Goal: Information Seeking & Learning: Learn about a topic

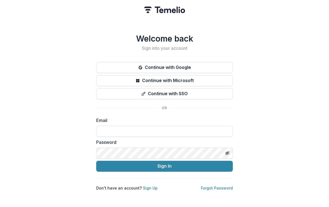
click at [135, 123] on div "Email" at bounding box center [164, 127] width 136 height 20
click at [132, 126] on input at bounding box center [164, 131] width 136 height 11
click at [0, 206] on com-1password-button at bounding box center [0, 207] width 0 height 0
type input "**********"
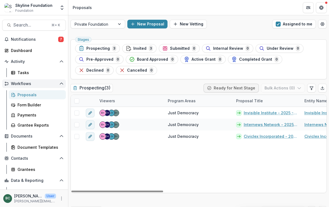
scroll to position [27, 0]
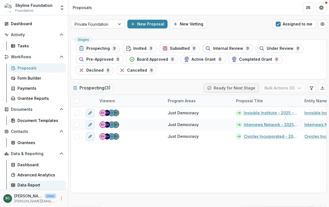
click at [33, 186] on div "Data Report" at bounding box center [39, 185] width 44 height 6
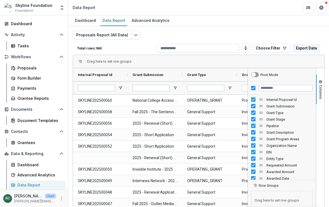
click at [276, 31] on div "Proposals Report (All Data) Total rows: 960 Choose Filter Personal Filters Team…" at bounding box center [199, 132] width 252 height 202
click at [282, 46] on icon "button" at bounding box center [284, 48] width 4 height 4
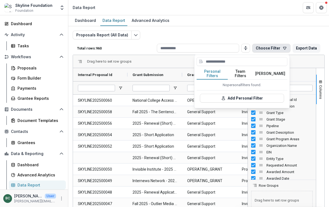
click at [246, 70] on button "Team Filters" at bounding box center [240, 73] width 25 height 11
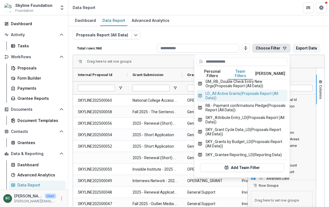
scroll to position [266, 0]
click at [253, 29] on div "Proposals Report (All Data) Total rows: 960 Choose Filter Personal Filters Team…" at bounding box center [198, 129] width 260 height 206
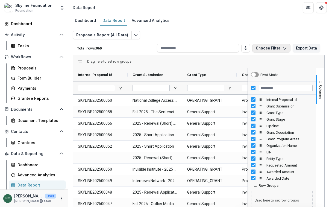
click at [261, 47] on button "Choose Filter" at bounding box center [271, 48] width 38 height 9
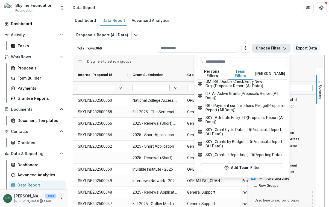
click at [211, 72] on button "Personal Filters" at bounding box center [212, 73] width 31 height 11
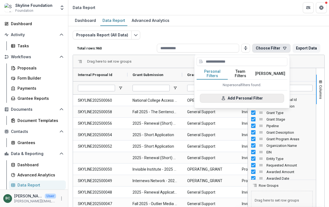
click at [227, 94] on button "Add Personal Filter" at bounding box center [242, 98] width 84 height 9
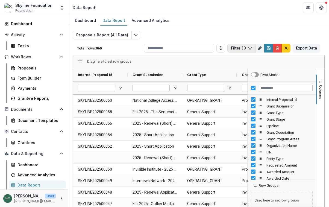
click at [239, 48] on button "Filter 30" at bounding box center [241, 48] width 28 height 9
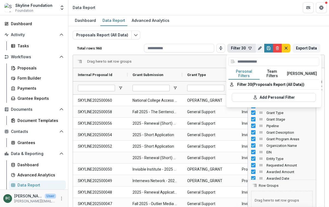
click at [222, 25] on div "Dashboard Data Report Advanced Analytics" at bounding box center [198, 20] width 260 height 11
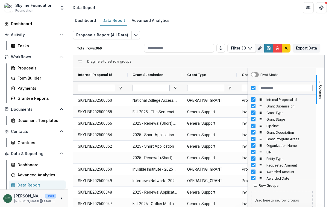
click at [164, 43] on div "Total rows: 960 Filter 30 Personal Filters Team Filters Temelio Filters Filter …" at bounding box center [199, 47] width 252 height 13
click at [165, 47] on input at bounding box center [179, 48] width 70 height 9
click at [118, 62] on span "Drag here to set row groups" at bounding box center [109, 61] width 44 height 4
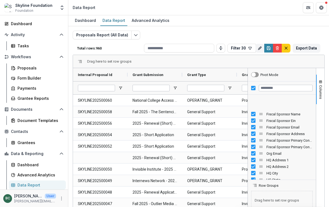
scroll to position [178, 0]
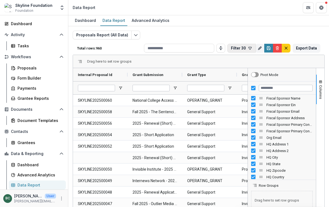
click at [250, 47] on icon "button" at bounding box center [250, 48] width 4 height 4
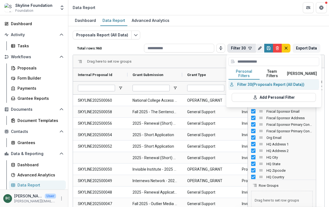
click at [269, 80] on button "Filter 30 (Proposals Report (All Data))" at bounding box center [273, 84] width 91 height 10
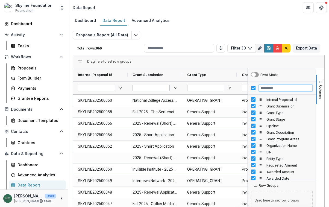
click at [280, 89] on input "Filter Columns Input" at bounding box center [286, 88] width 54 height 7
type input "**********"
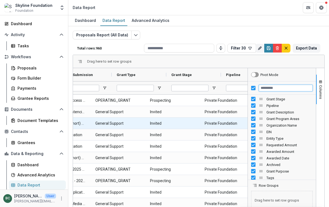
scroll to position [0, 0]
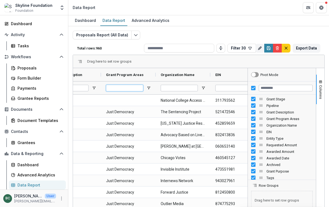
click at [124, 91] on input "Grant Program Areas Filter Input" at bounding box center [124, 88] width 37 height 7
type input "**********"
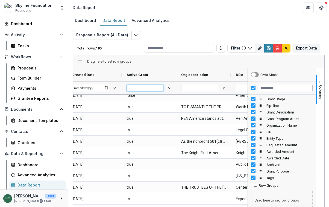
click at [155, 88] on input "Active Grant Filter Input" at bounding box center [144, 88] width 37 height 7
type input "****"
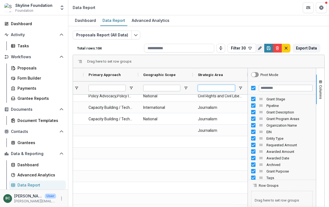
click at [205, 87] on input "Strategic Area Filter Input" at bounding box center [216, 88] width 37 height 7
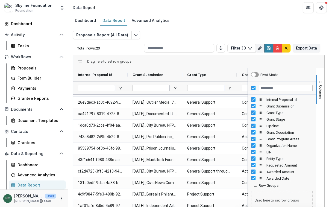
type input "**********"
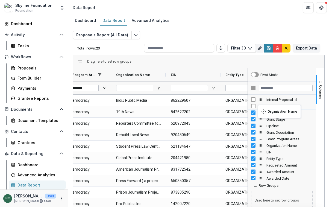
drag, startPoint x: 262, startPoint y: 146, endPoint x: 260, endPoint y: 108, distance: 37.4
click at [260, 108] on body "Skip to content Skyline Foundation Foundation Aggregate Analysis Foundations Sk…" at bounding box center [164, 103] width 329 height 207
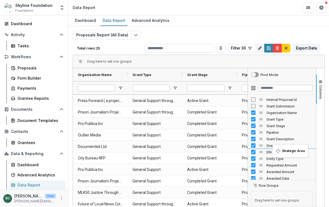
drag, startPoint x: 260, startPoint y: 175, endPoint x: 275, endPoint y: 148, distance: 30.3
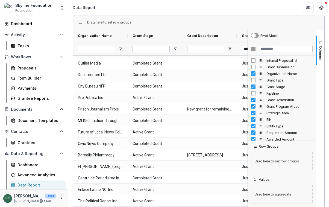
click at [252, 13] on header "Data Report" at bounding box center [198, 7] width 260 height 15
click at [321, 49] on span "Columns" at bounding box center [320, 53] width 4 height 14
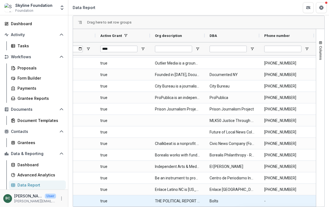
click at [170, 200] on description-18379 "THE POLITICAL REPORT EDUCATES THE PUBLIC ABOUT SOCIAL, ECONOMIC, AND POLITICAL …" at bounding box center [177, 200] width 45 height 11
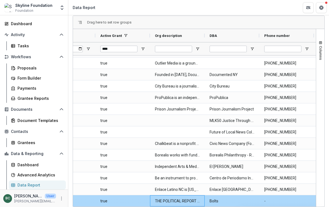
click at [176, 200] on description-18379 "THE POLITICAL REPORT EDUCATES THE PUBLIC ABOUT SOCIAL, ECONOMIC, AND POLITICAL …" at bounding box center [177, 200] width 45 height 11
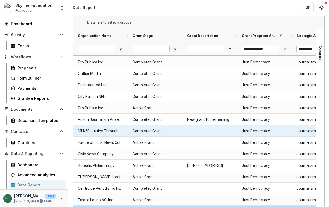
scroll to position [105, 0]
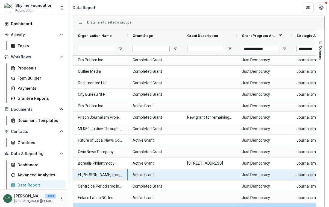
click at [120, 175] on Name-19065 "El [PERSON_NAME] (project of Independent Arts & Media)" at bounding box center [100, 174] width 45 height 11
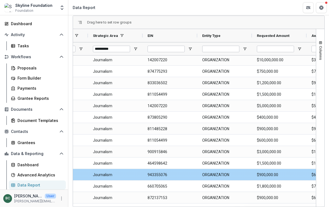
scroll to position [0, 208]
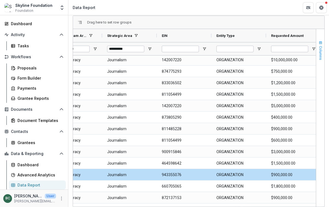
click at [321, 44] on span "button" at bounding box center [320, 43] width 4 height 4
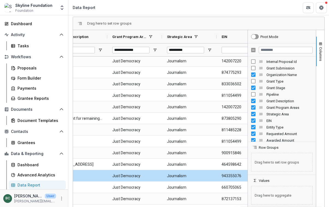
click at [267, 122] on span "EIN" at bounding box center [289, 120] width 46 height 4
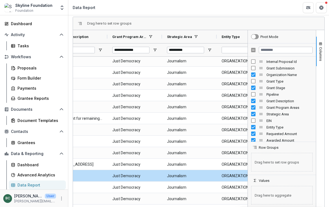
click at [267, 127] on span "Entity Type" at bounding box center [289, 127] width 46 height 4
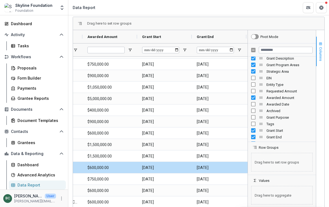
click at [317, 43] on button "Columns" at bounding box center [320, 51] width 8 height 29
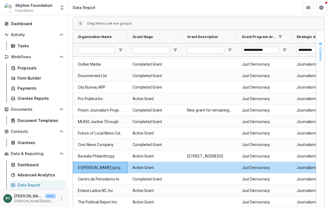
click at [320, 38] on button "Columns" at bounding box center [320, 51] width 8 height 29
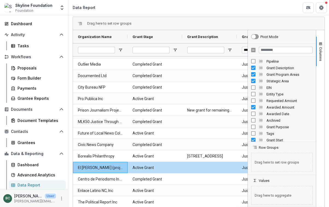
click at [277, 68] on span "Grant Description" at bounding box center [289, 68] width 46 height 4
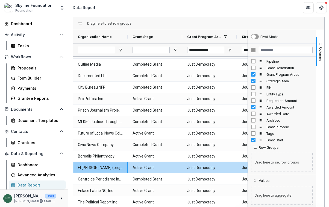
click at [276, 76] on span "Grant Program Areas" at bounding box center [289, 74] width 46 height 4
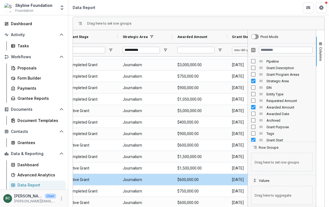
click at [299, 24] on div "Drag here to set row groups" at bounding box center [198, 23] width 251 height 13
click at [321, 38] on button "Columns" at bounding box center [320, 51] width 8 height 29
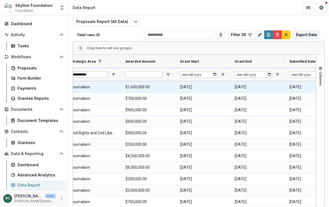
scroll to position [0, 117]
